Goal: Transaction & Acquisition: Purchase product/service

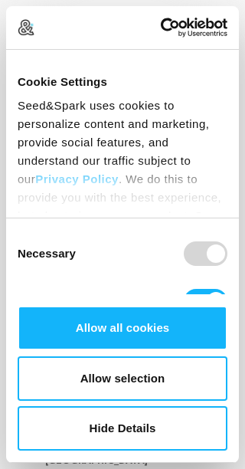
click at [191, 308] on button "Allow all cookies" at bounding box center [123, 328] width 210 height 44
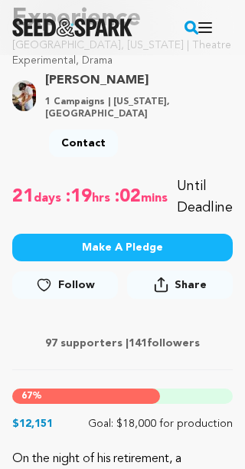
scroll to position [352, 0]
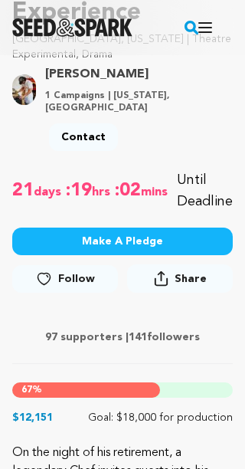
click at [168, 228] on button "Make A Pledge" at bounding box center [122, 242] width 221 height 28
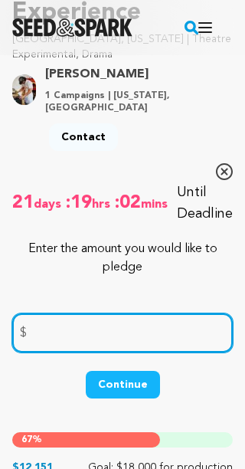
click at [46, 326] on input "number" at bounding box center [122, 332] width 221 height 39
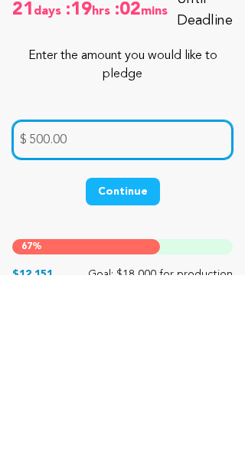
type input "500.00"
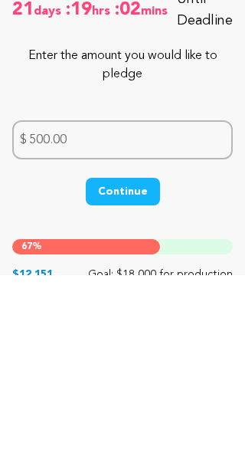
click at [130, 372] on button "Continue" at bounding box center [123, 386] width 74 height 28
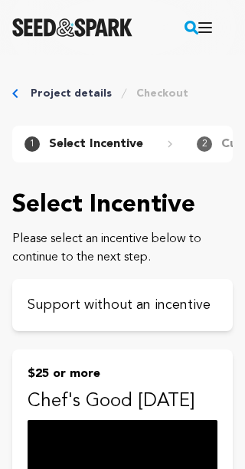
click at [169, 298] on p "Support without an incentive" at bounding box center [123, 304] width 190 height 21
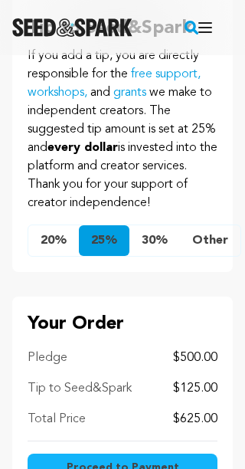
scroll to position [889, 0]
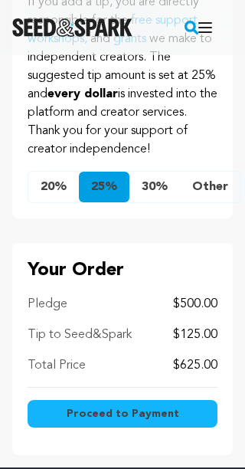
click at [217, 202] on button "Other" at bounding box center [210, 187] width 61 height 31
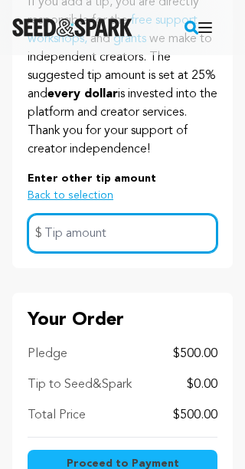
click at [66, 253] on input "text" at bounding box center [123, 233] width 190 height 39
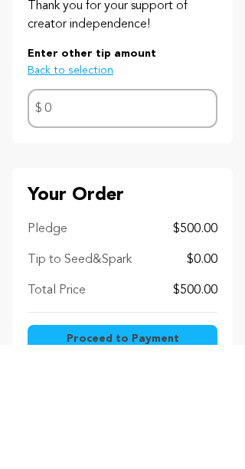
scroll to position [1013, 0]
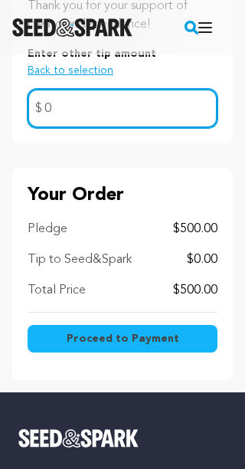
type input "0"
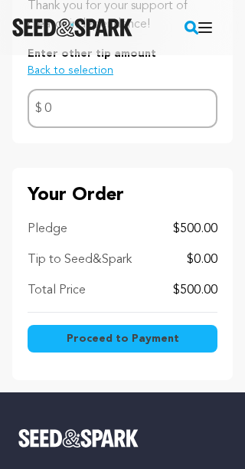
click at [158, 346] on span "Proceed to Payment" at bounding box center [123, 338] width 113 height 15
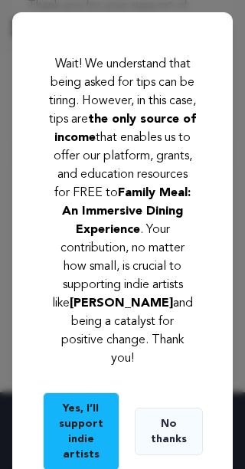
click at [169, 444] on button "No thanks" at bounding box center [169, 431] width 68 height 47
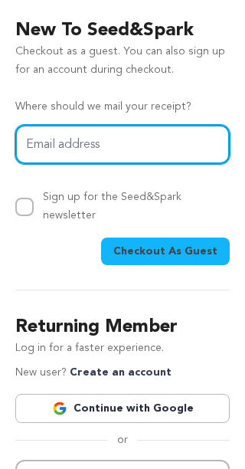
scroll to position [0, 0]
click at [57, 138] on input "Email address" at bounding box center [122, 144] width 214 height 39
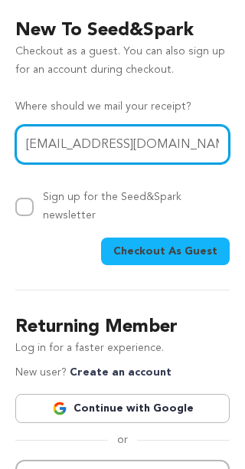
type input "billgearhart8@gmail.com"
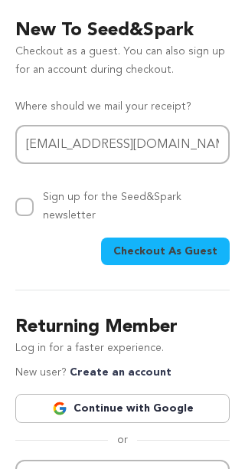
click at [186, 244] on span "Checkout As Guest" at bounding box center [165, 251] width 104 height 15
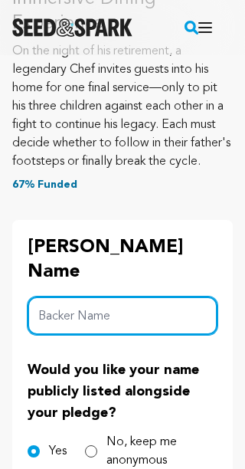
scroll to position [361, 0]
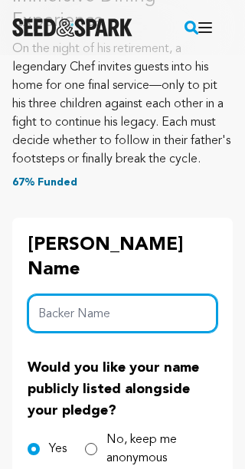
click at [42, 295] on input "Backer Name" at bounding box center [123, 314] width 190 height 39
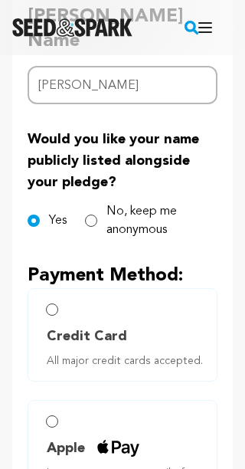
scroll to position [589, 0]
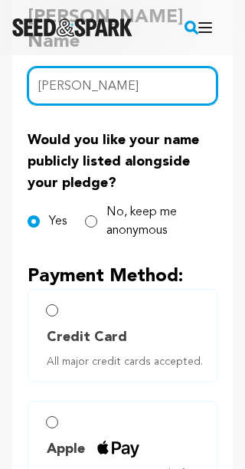
type input "Bill Gearhart"
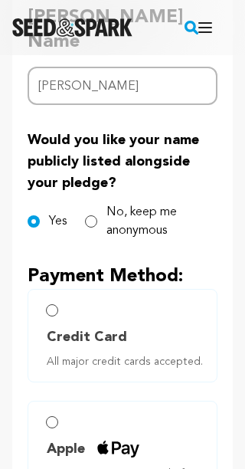
click at [61, 289] on label "Credit Card All major credit cards accepted." at bounding box center [123, 335] width 190 height 93
radio input "true"
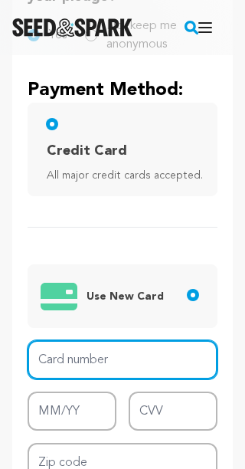
click at [57, 340] on input "Card number" at bounding box center [123, 359] width 190 height 39
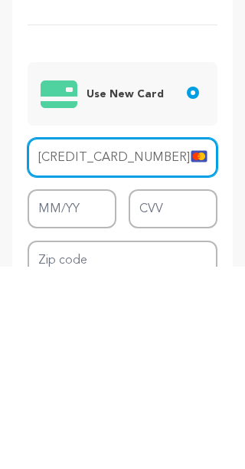
type input "5524 8604 7169 7733"
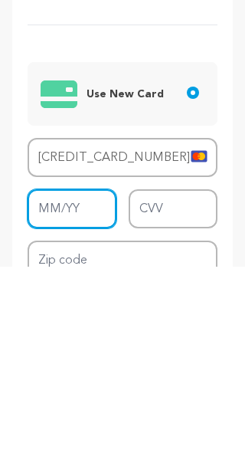
click at [65, 392] on input "MM/YY" at bounding box center [72, 411] width 89 height 39
type input "10/27"
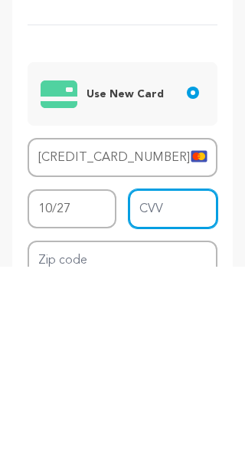
click at [153, 392] on input "CVV" at bounding box center [173, 411] width 89 height 39
type input "822"
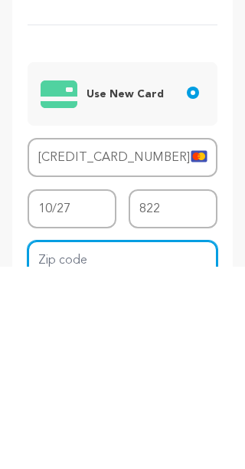
click at [61, 444] on input "Zip code" at bounding box center [123, 463] width 190 height 39
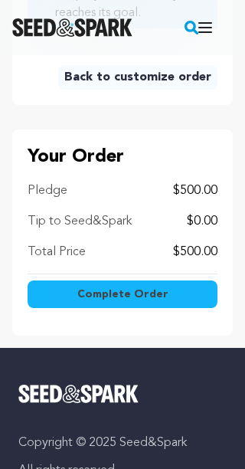
scroll to position [1750, 0]
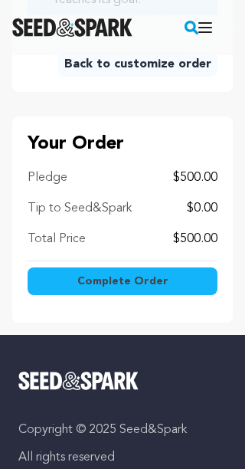
type input "34109"
click at [136, 273] on span "Complete Order" at bounding box center [122, 280] width 91 height 15
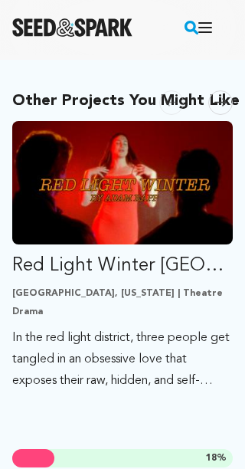
scroll to position [850, 0]
